Goal: Information Seeking & Learning: Learn about a topic

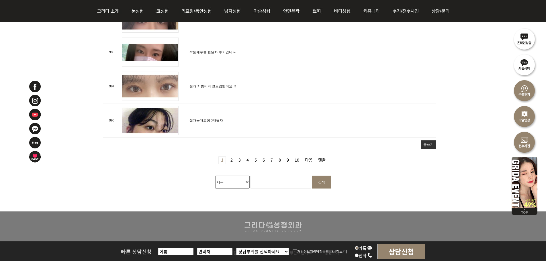
scroll to position [740, 0]
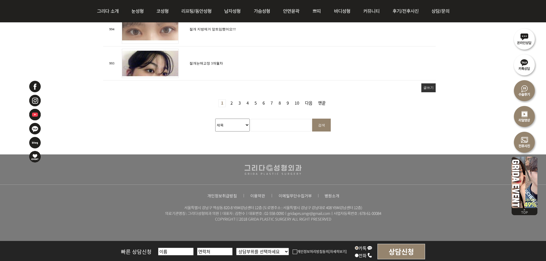
click at [266, 102] on link "6 페이지" at bounding box center [263, 103] width 7 height 7
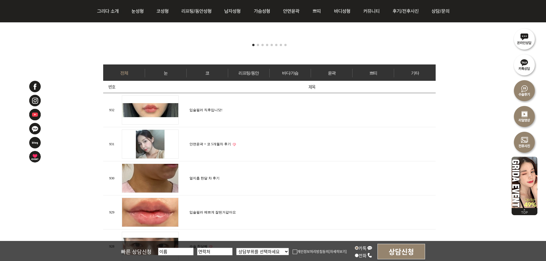
scroll to position [286, 0]
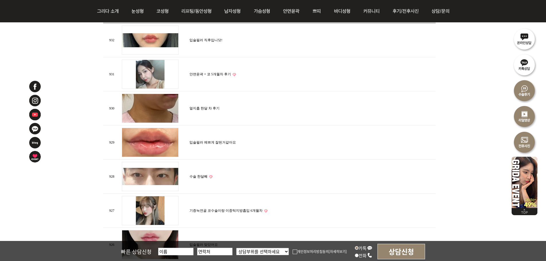
click at [156, 70] on img at bounding box center [150, 74] width 57 height 29
click at [220, 74] on link "안면윤곽 + 코 5개월차 후기" at bounding box center [210, 74] width 42 height 4
